Goal: Navigation & Orientation: Find specific page/section

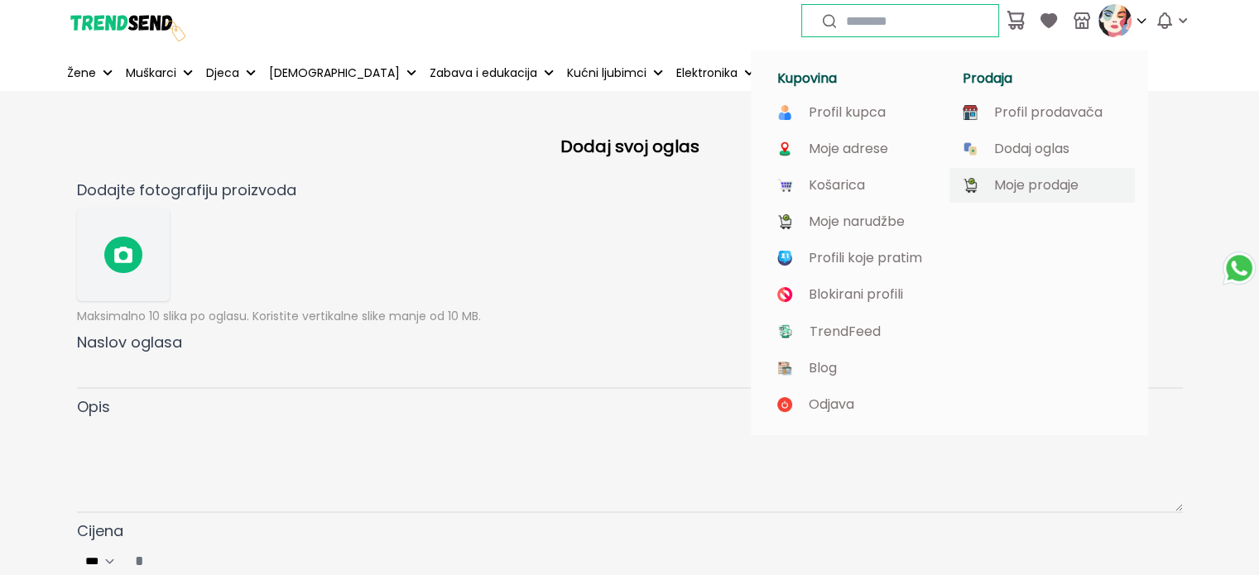
click at [1044, 187] on p "Moje prodaje" at bounding box center [1036, 185] width 84 height 15
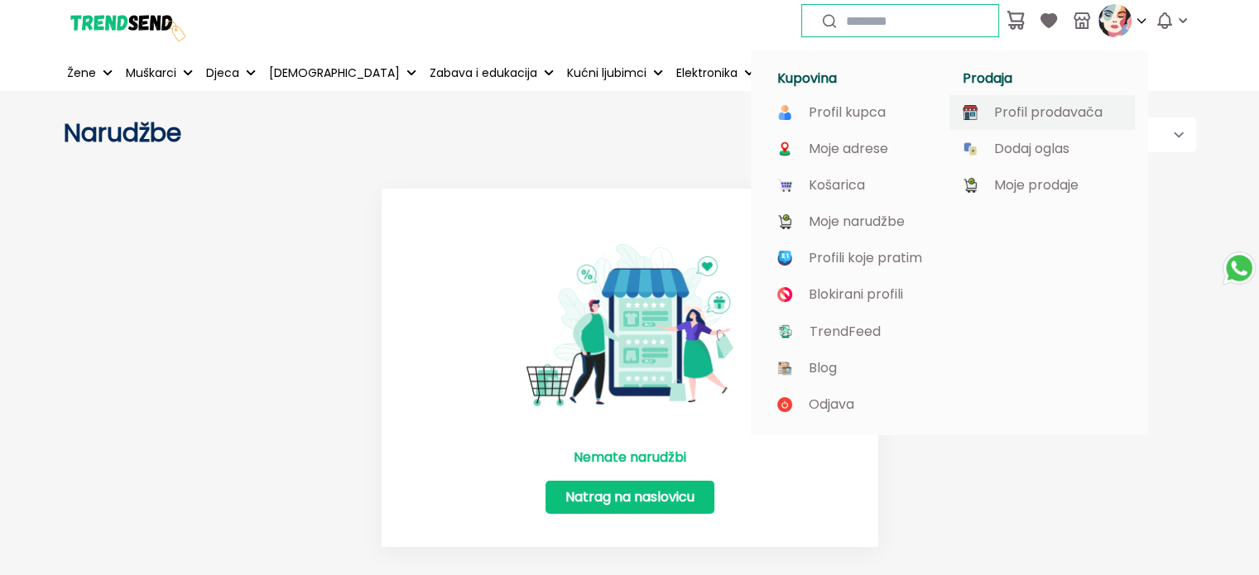
click at [1087, 112] on p "Profil prodavača" at bounding box center [1048, 112] width 108 height 15
